Goal: Task Accomplishment & Management: Manage account settings

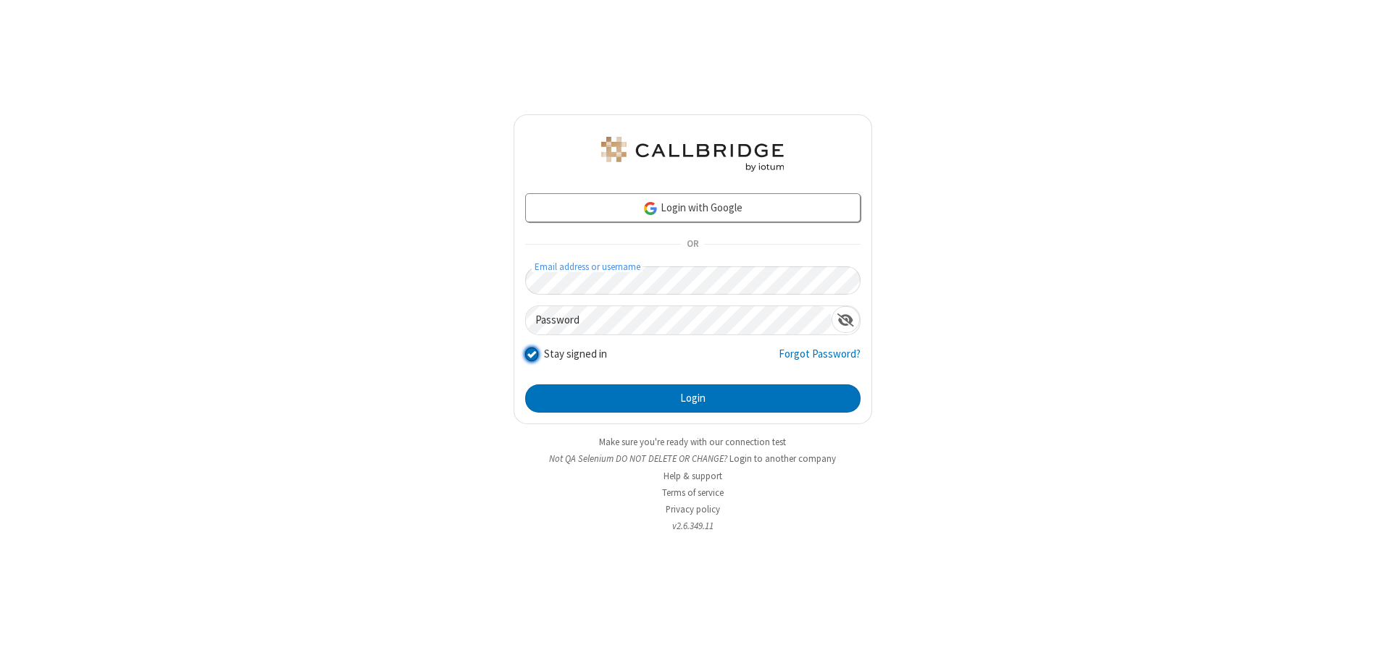
click at [531, 354] on input "Stay signed in" at bounding box center [532, 354] width 14 height 15
checkbox input "false"
click at [693, 398] on button "Login" at bounding box center [692, 399] width 335 height 29
click at [531, 354] on input "Stay signed in" at bounding box center [532, 354] width 14 height 15
checkbox input "false"
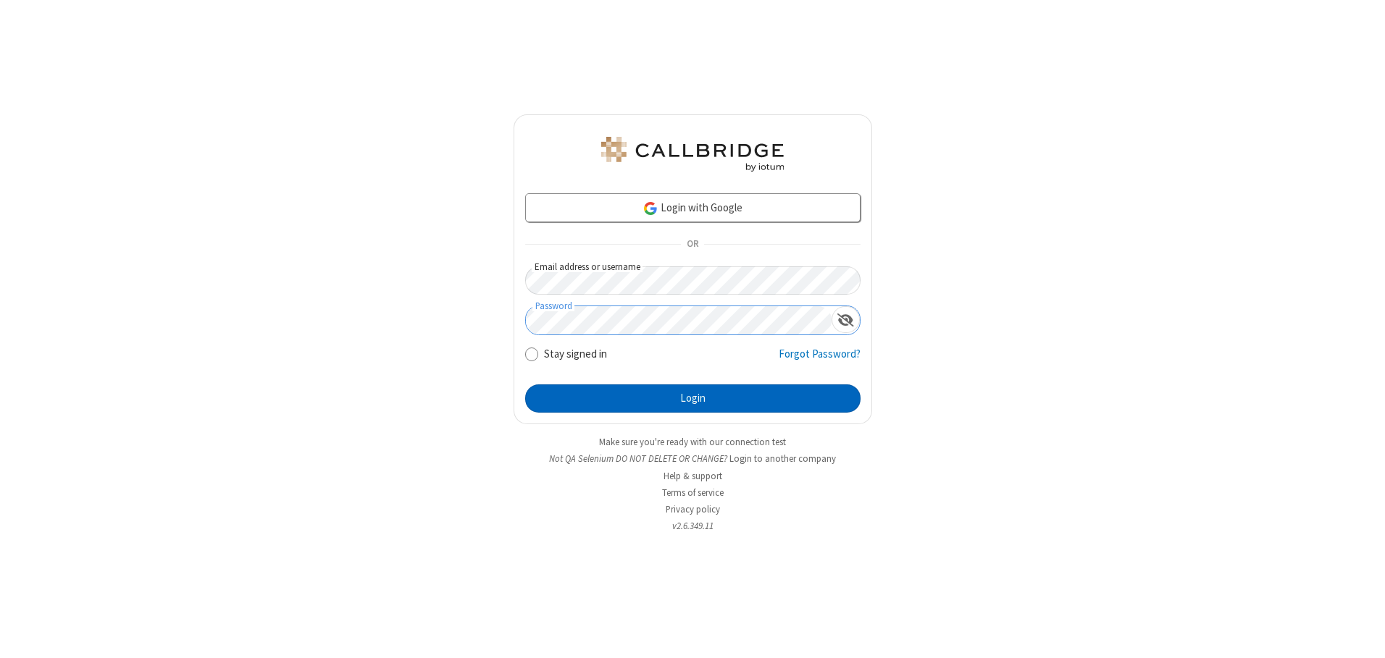
click at [693, 398] on button "Login" at bounding box center [692, 399] width 335 height 29
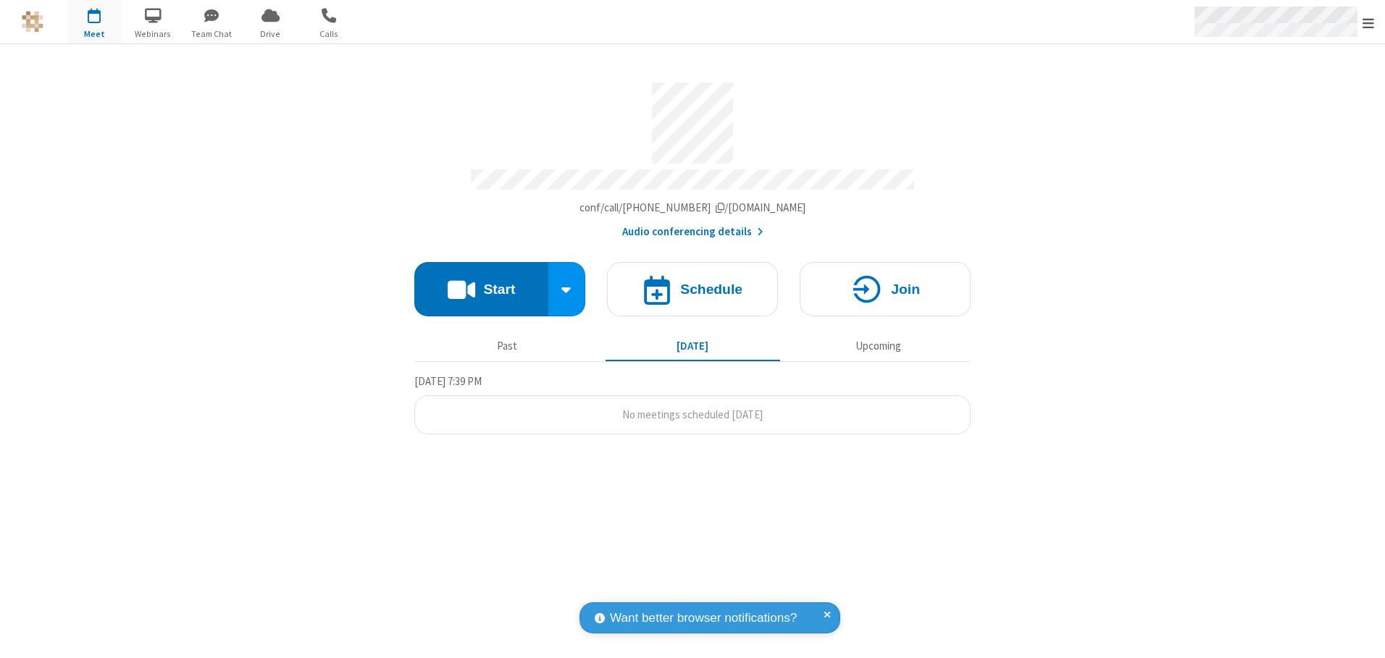
click at [1368, 22] on span "Open menu" at bounding box center [1369, 23] width 12 height 14
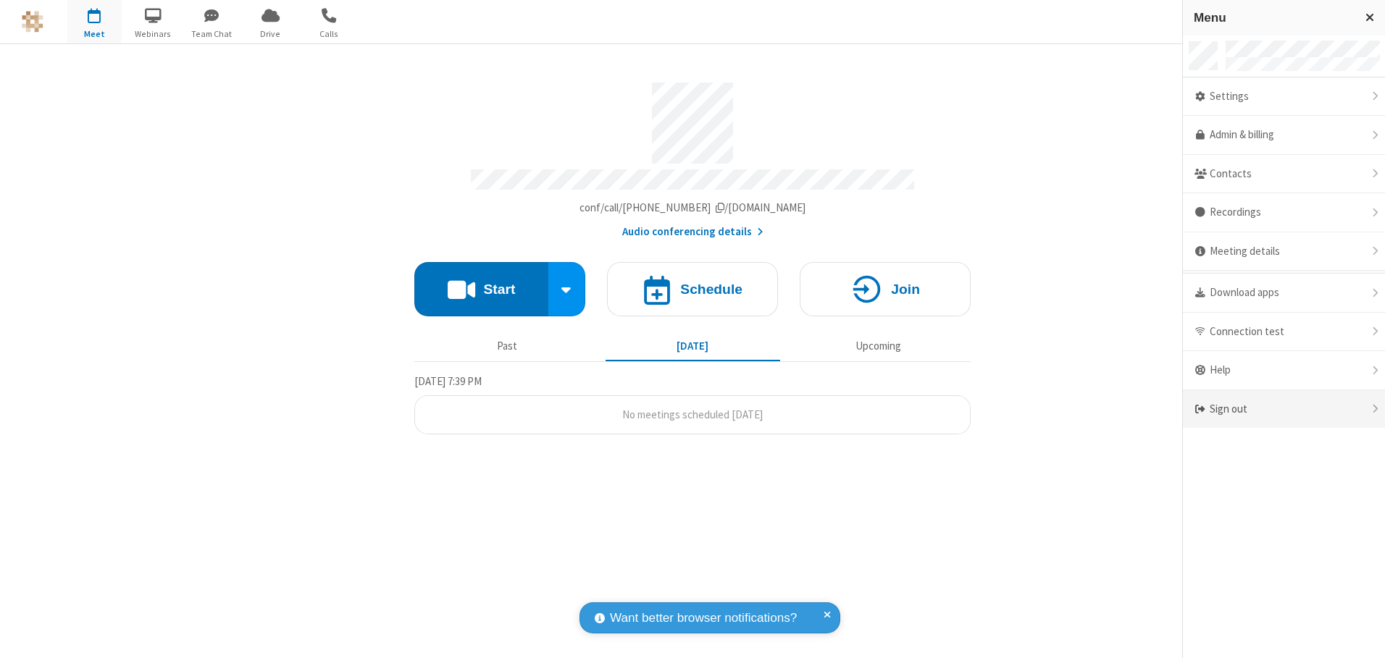
click at [1284, 409] on div "Sign out" at bounding box center [1284, 409] width 202 height 38
